Goal: Transaction & Acquisition: Subscribe to service/newsletter

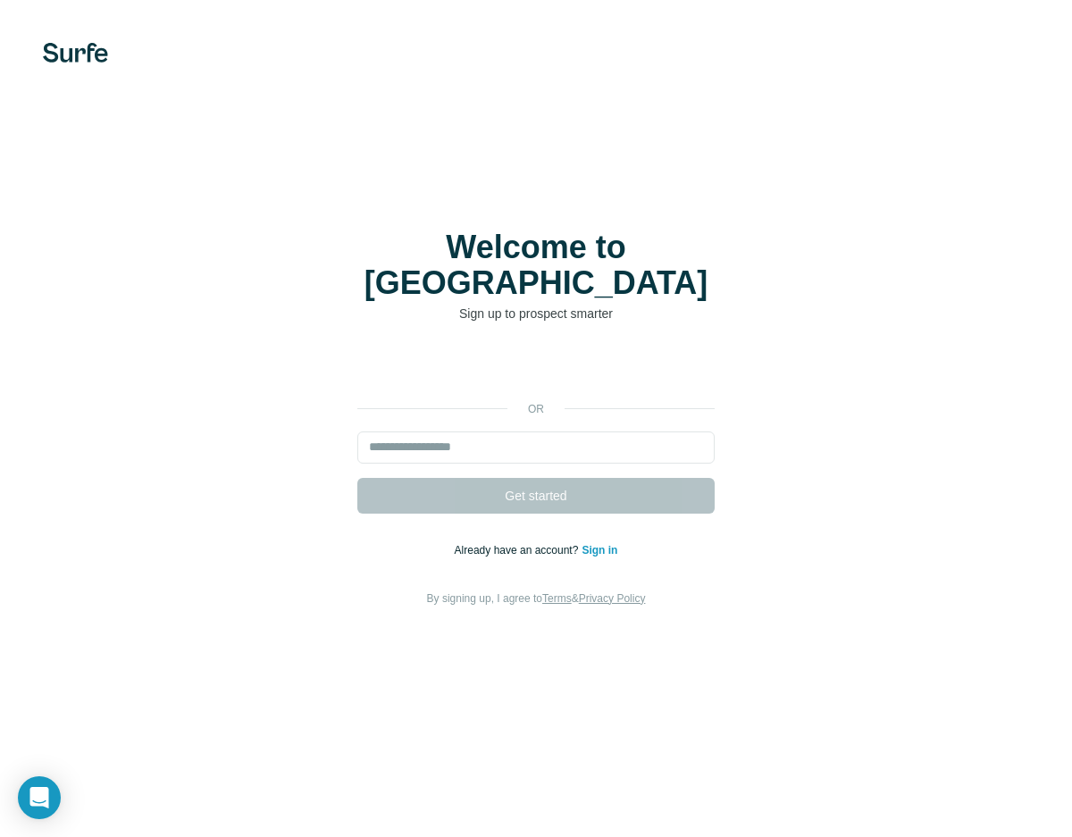
click at [469, 226] on div "Welcome to Surfe Sign up to prospect smarter or Get started Already have an acc…" at bounding box center [536, 418] width 1072 height 837
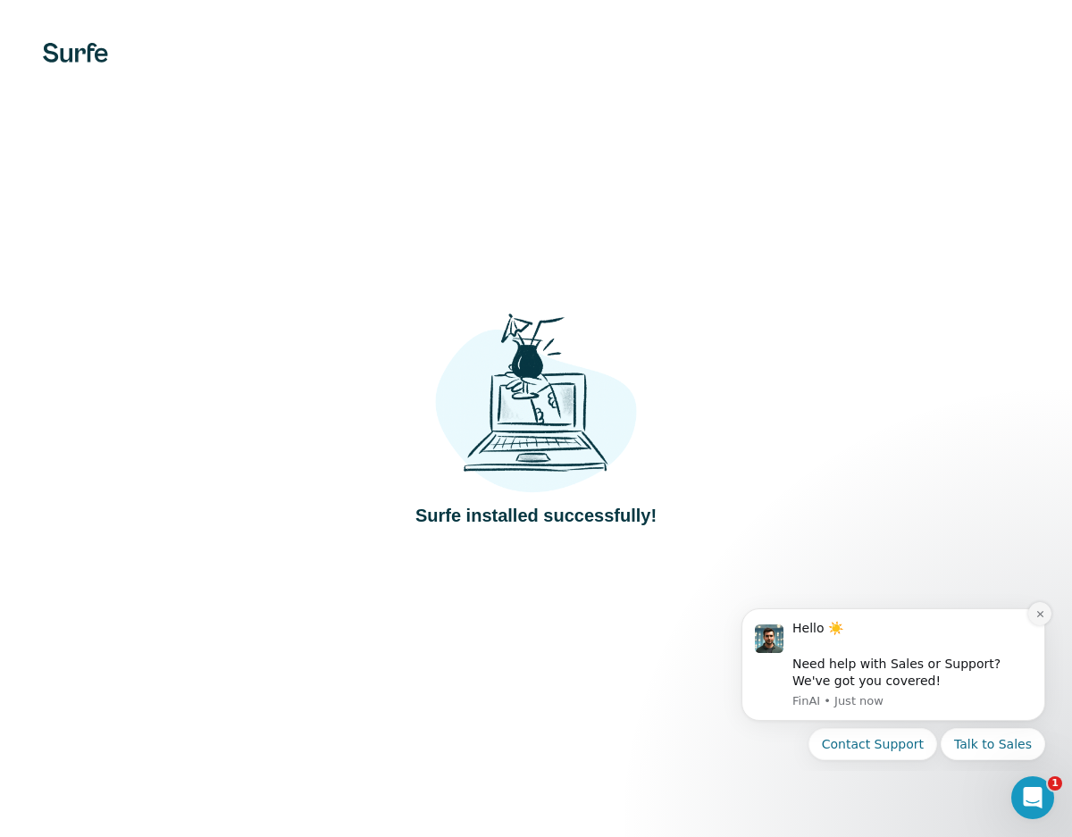
click at [1042, 616] on icon "Dismiss notification" at bounding box center [1040, 614] width 10 height 10
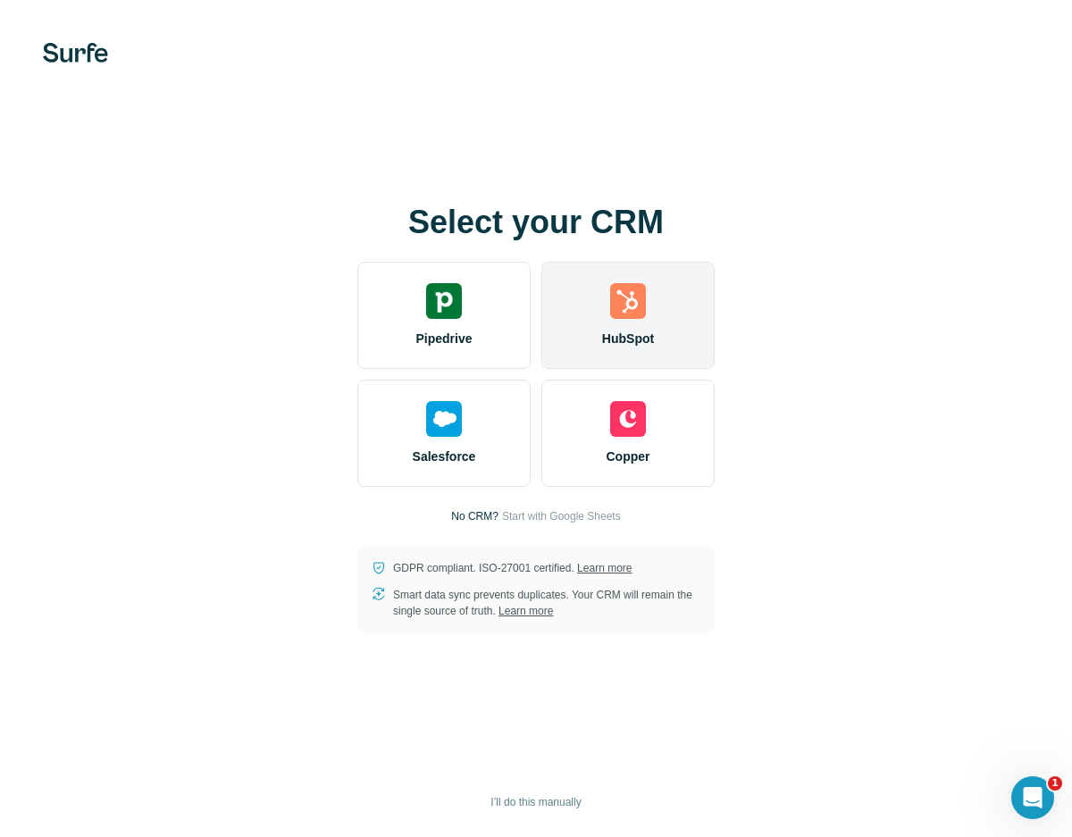
click at [650, 304] on div "HubSpot" at bounding box center [627, 315] width 173 height 107
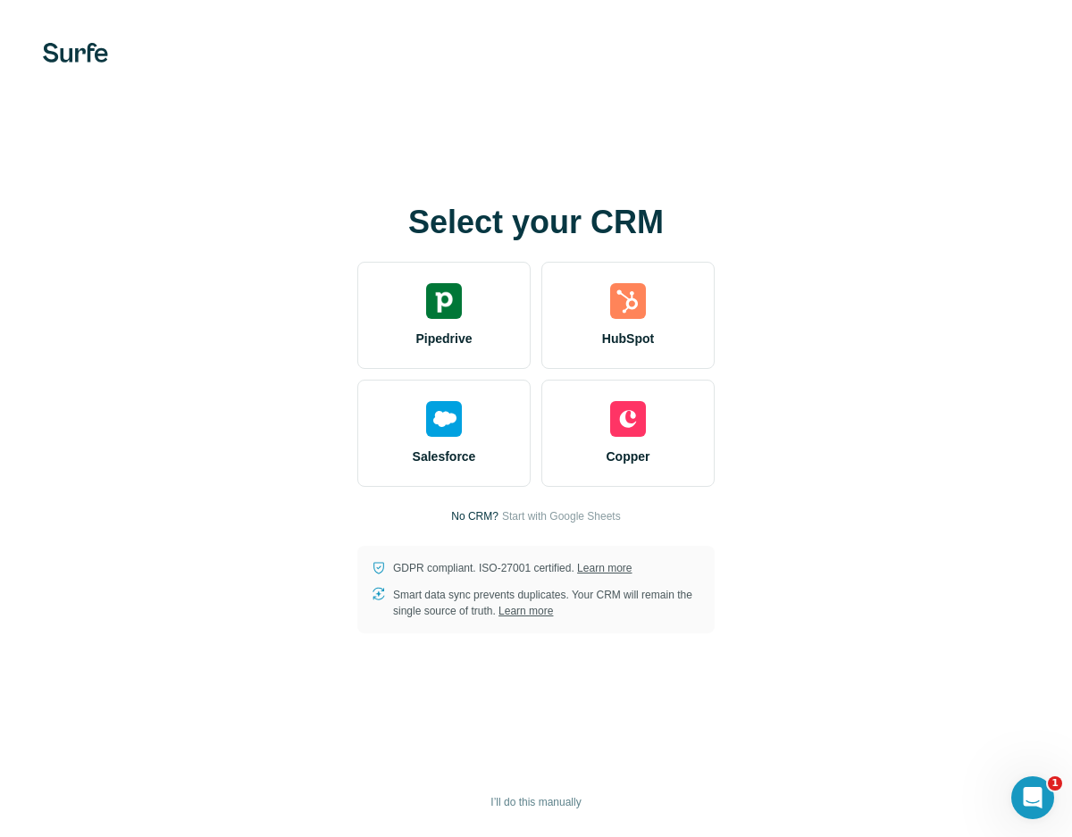
click at [631, 567] on link "Learn more" at bounding box center [604, 568] width 54 height 13
